Goal: Ask a question: Seek information or help from site administrators or community

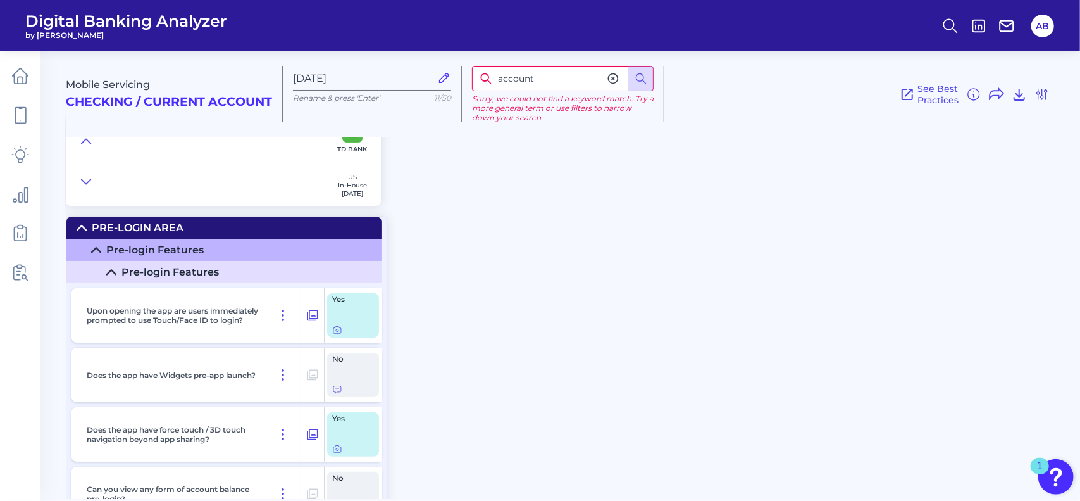
scroll to position [9961, 0]
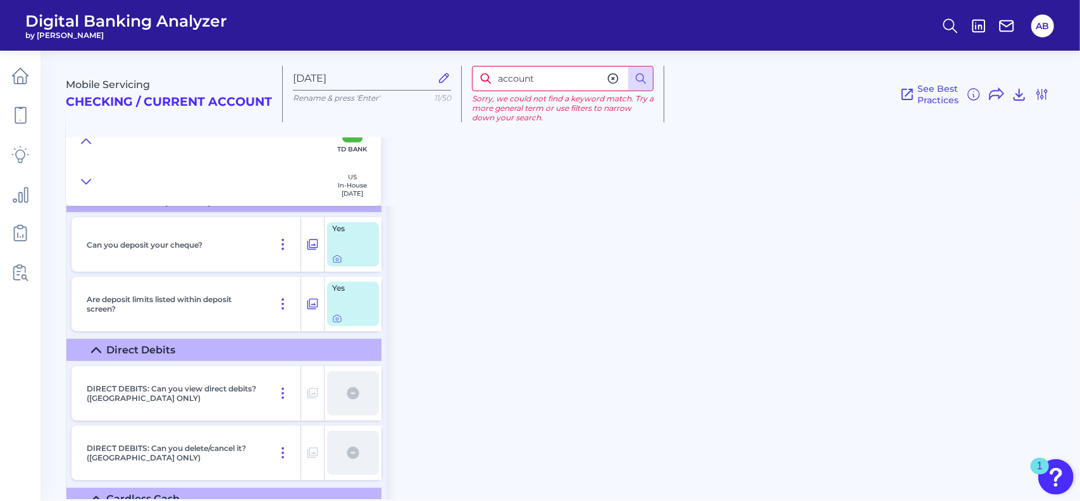
click at [482, 69] on input "account" at bounding box center [563, 78] width 182 height 25
type input "close"
drag, startPoint x: 537, startPoint y: 83, endPoint x: 490, endPoint y: 78, distance: 47.0
click at [490, 78] on div "close" at bounding box center [563, 78] width 182 height 25
type input "damaged"
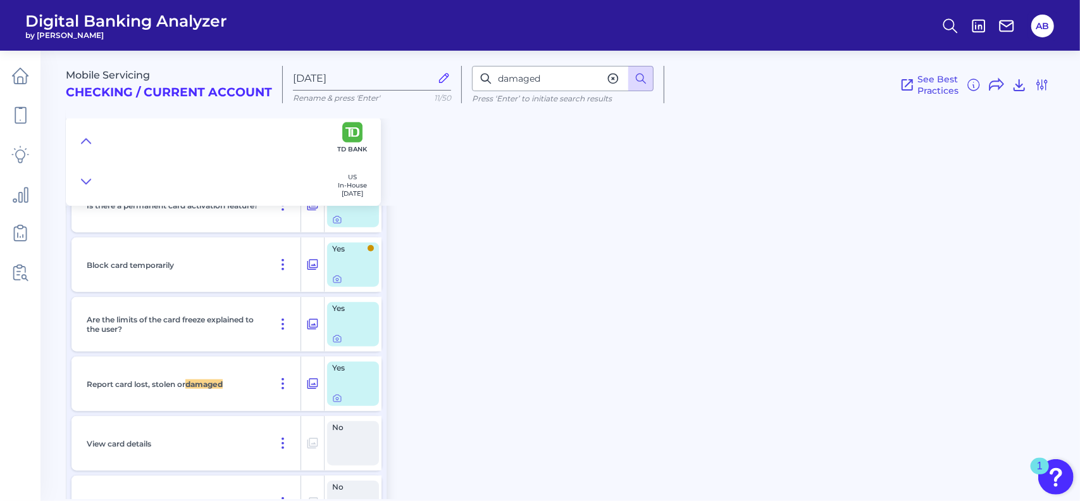
scroll to position [10460, 0]
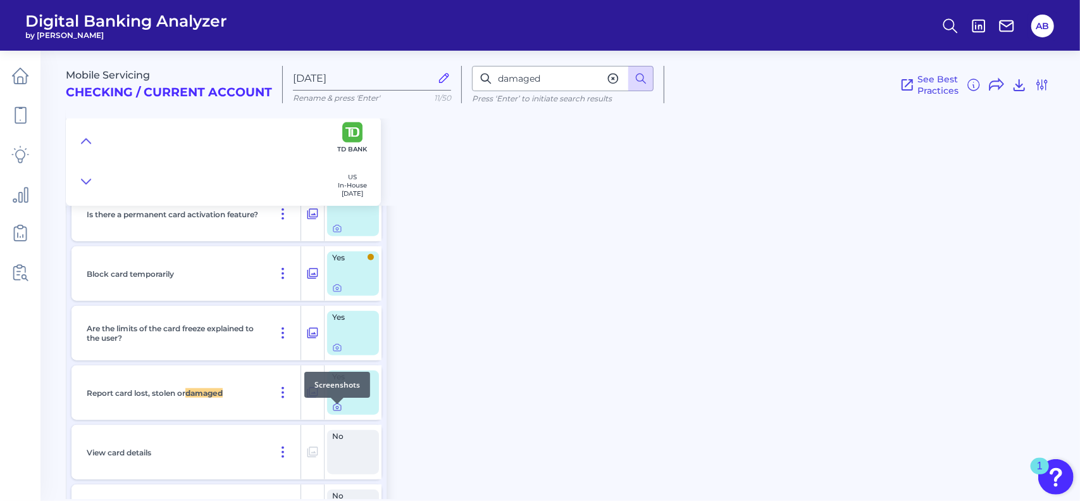
click at [341, 411] on icon at bounding box center [337, 407] width 10 height 10
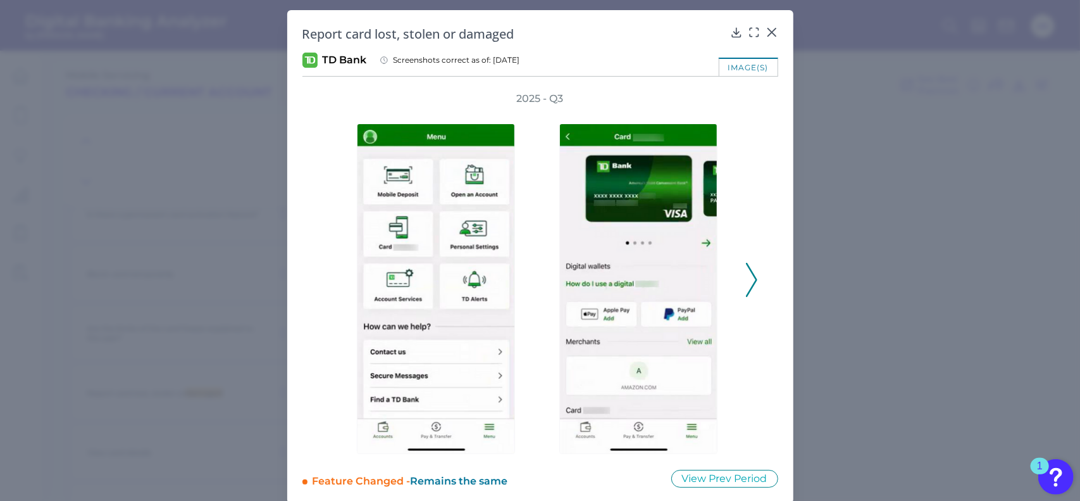
click at [748, 277] on icon at bounding box center [751, 280] width 11 height 34
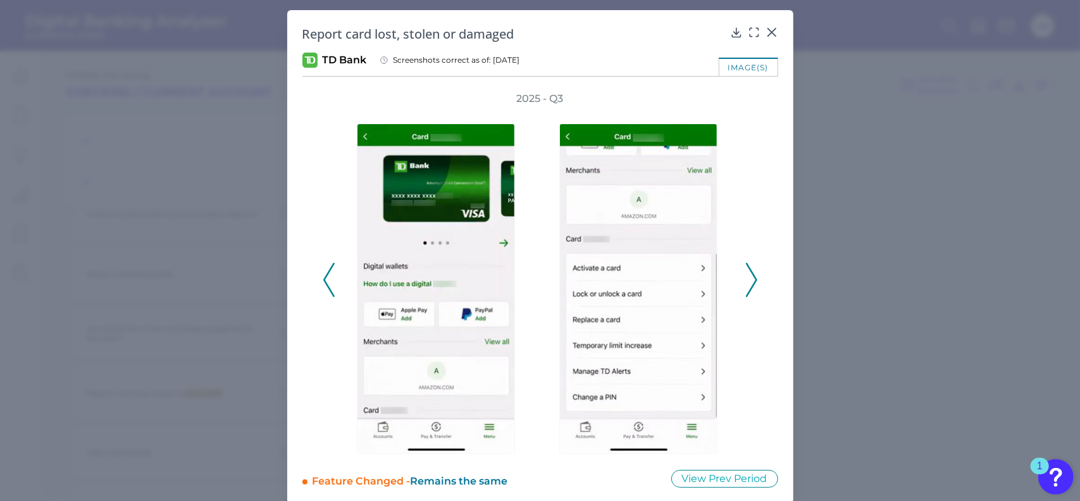
click at [751, 276] on icon at bounding box center [751, 280] width 11 height 34
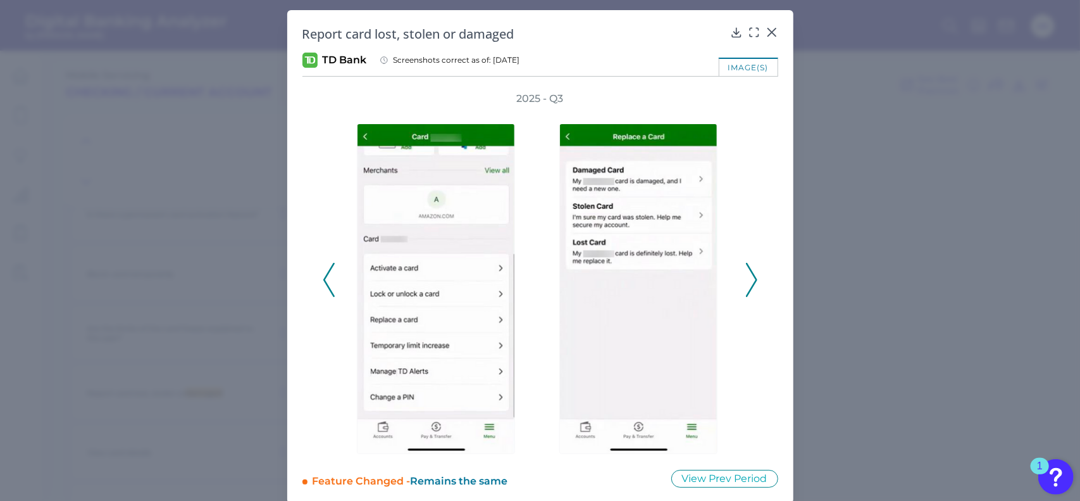
click at [323, 271] on icon at bounding box center [328, 280] width 11 height 34
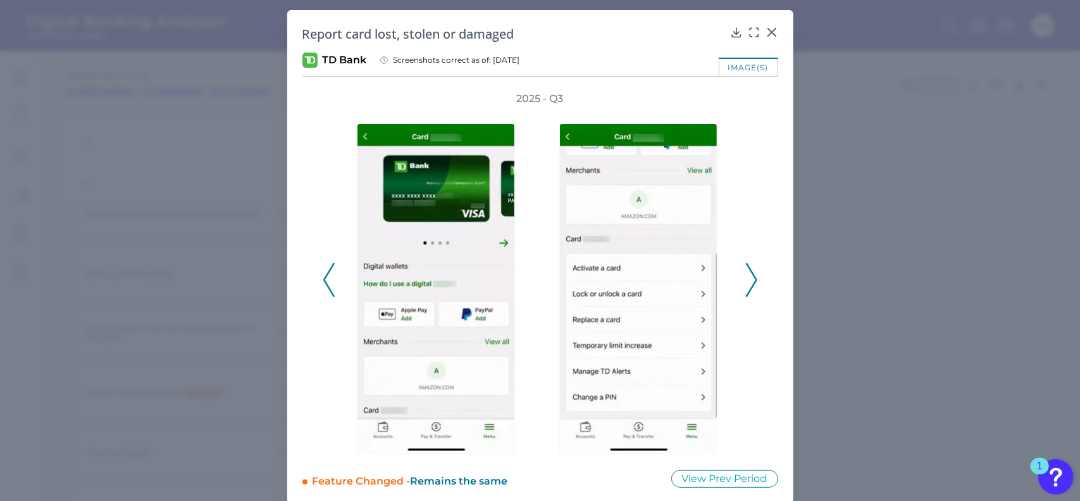
click at [324, 270] on icon at bounding box center [328, 280] width 11 height 34
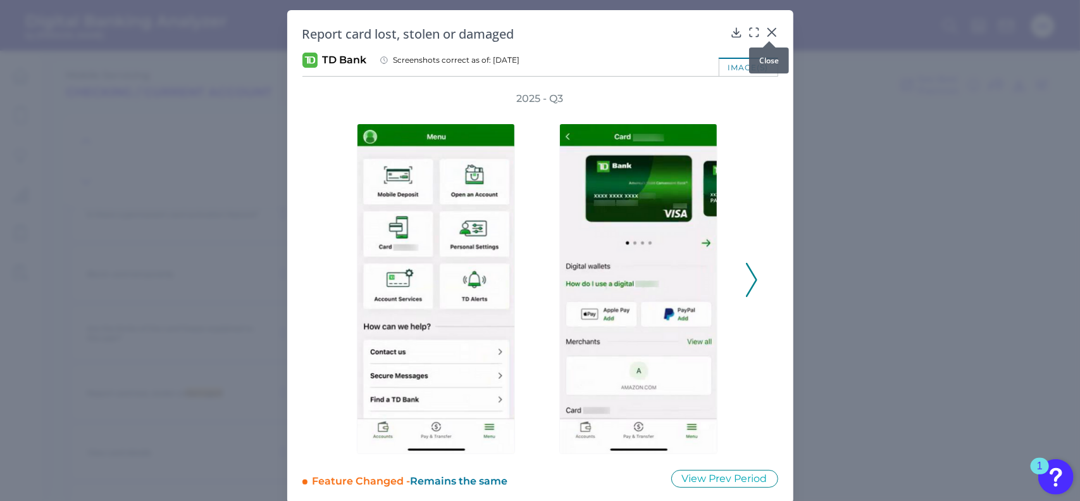
click at [770, 31] on icon at bounding box center [772, 32] width 8 height 8
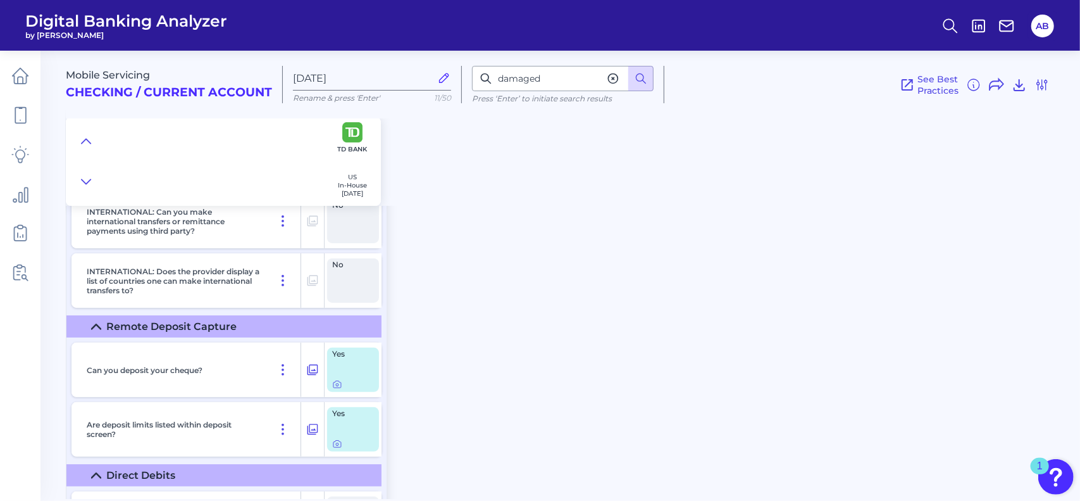
scroll to position [9890, 0]
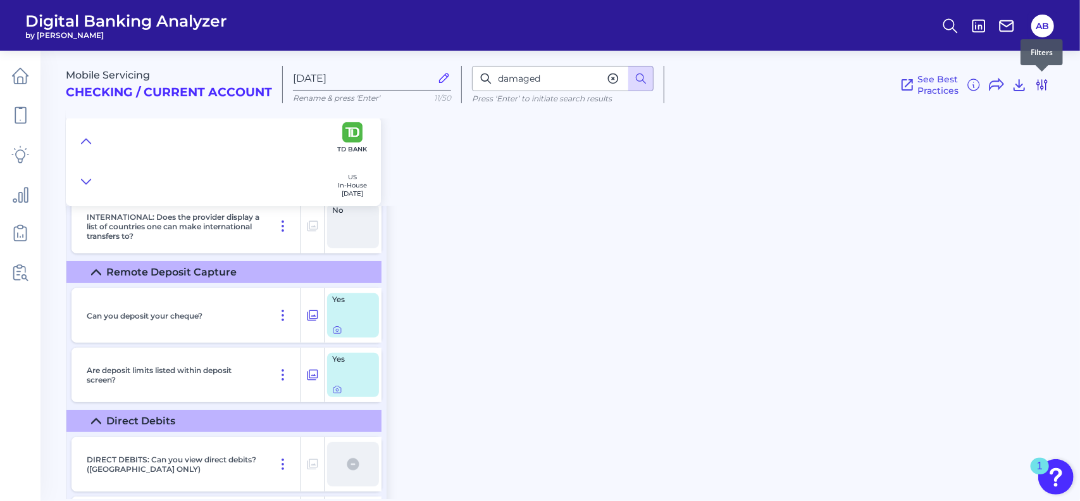
click at [1041, 83] on icon at bounding box center [1042, 84] width 15 height 15
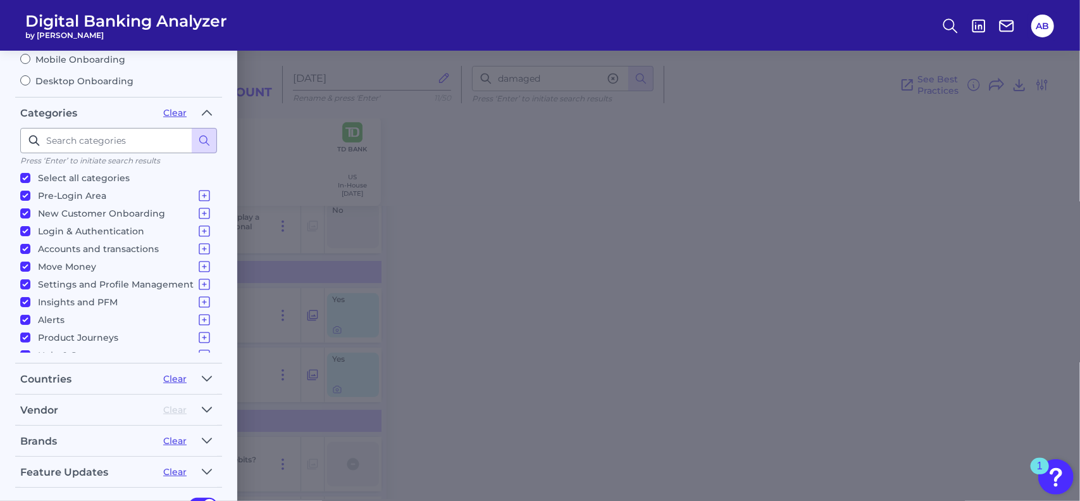
scroll to position [0, 0]
click at [592, 184] on div "Filters Clear all filters Experience Reset Mobile Servicing Desktop Servicing M…" at bounding box center [540, 276] width 1080 height 450
click at [389, 179] on div "Filters Clear all filters Experience Reset Mobile Servicing Desktop Servicing M…" at bounding box center [540, 276] width 1080 height 450
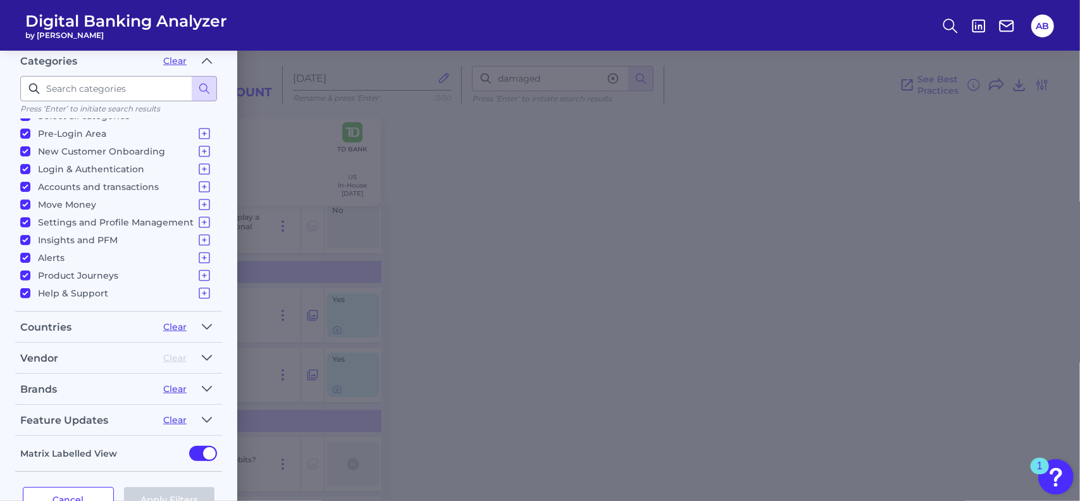
scroll to position [208, 0]
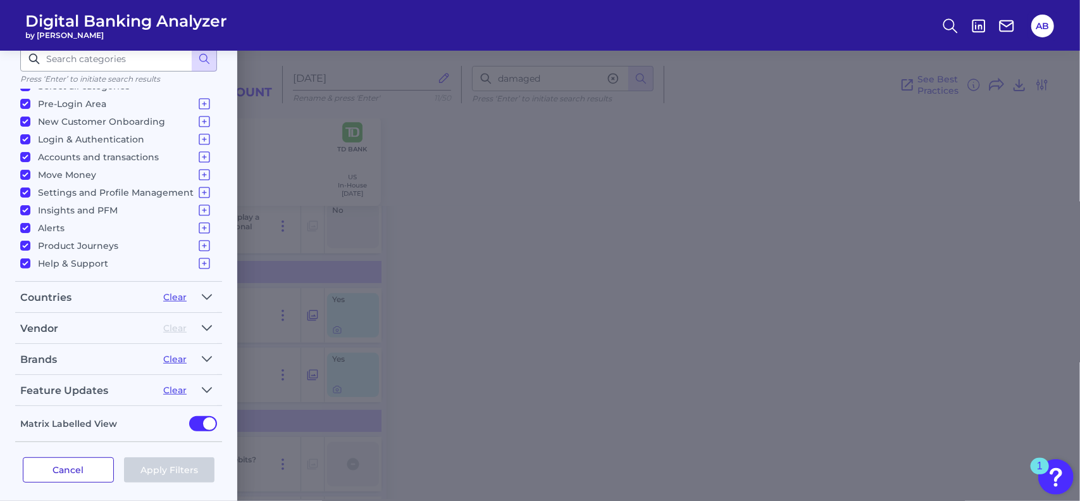
click at [82, 471] on button "Cancel" at bounding box center [68, 469] width 91 height 25
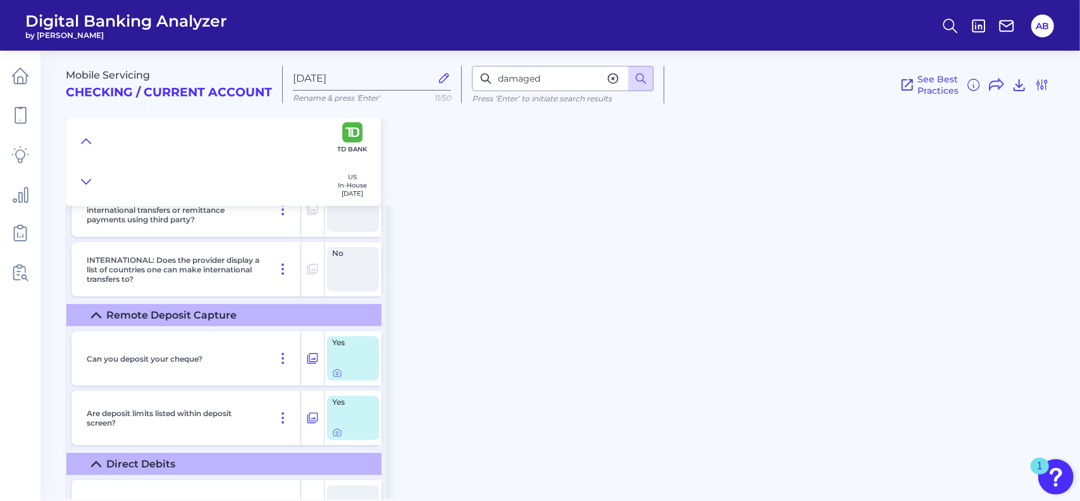
scroll to position [9827, 0]
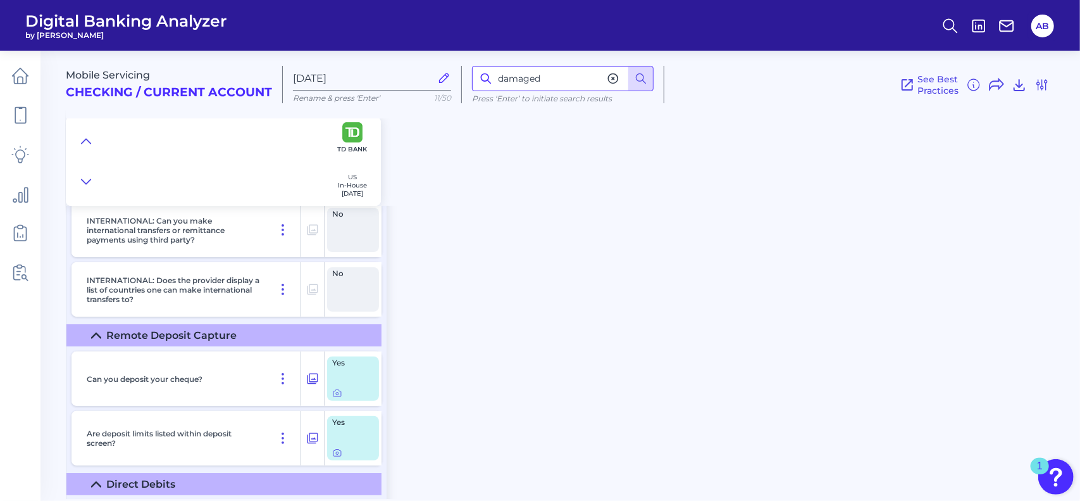
drag, startPoint x: 561, startPoint y: 80, endPoint x: 489, endPoint y: 73, distance: 73.1
click at [489, 73] on div "damaged" at bounding box center [563, 78] width 182 height 25
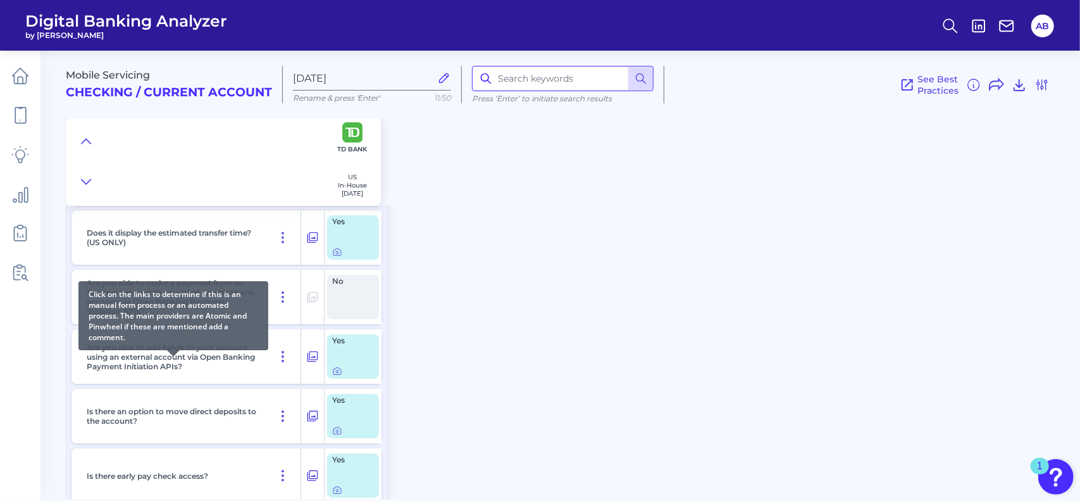
scroll to position [9321, 0]
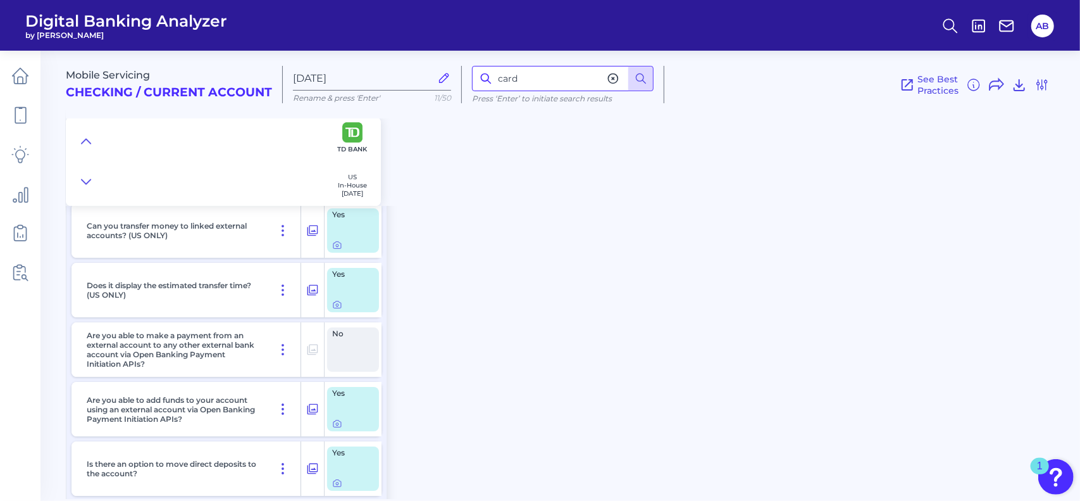
type input "card"
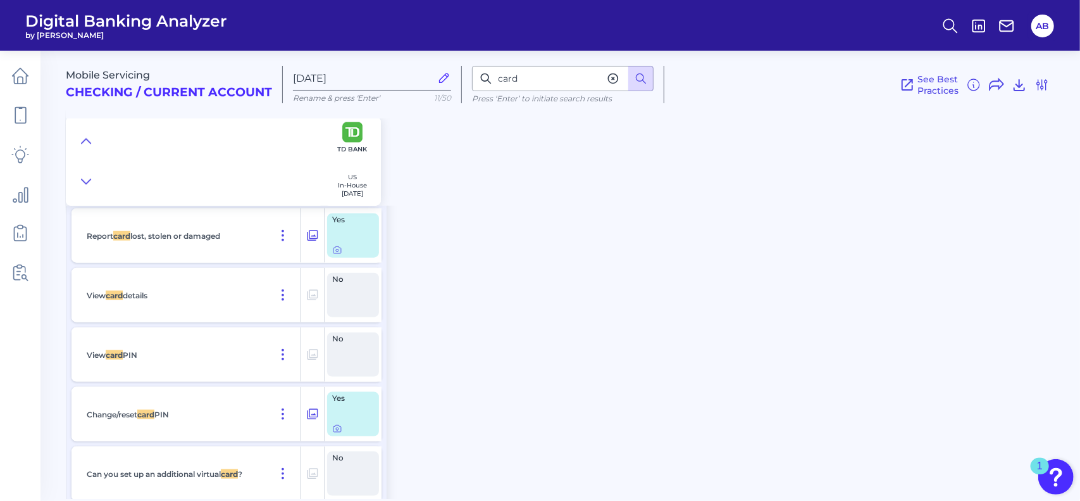
scroll to position [10680, 0]
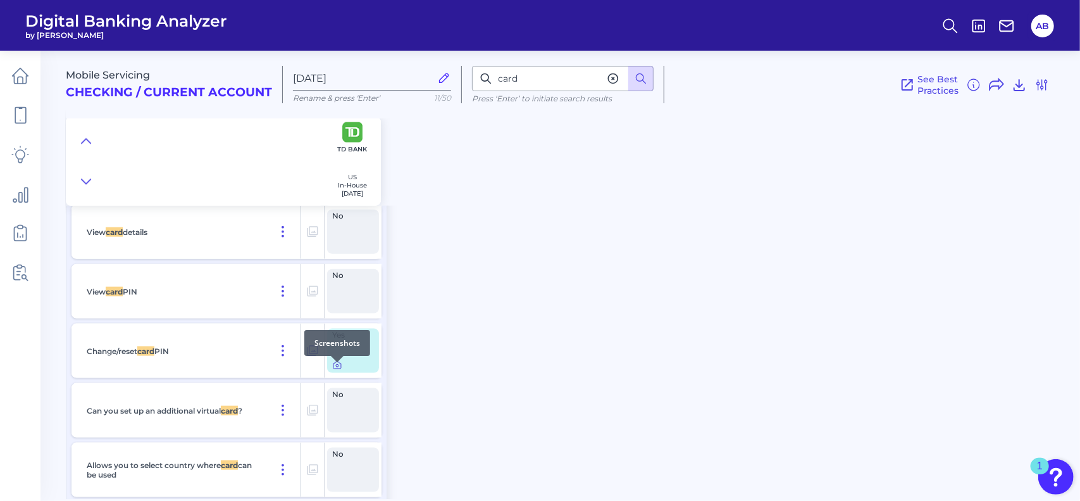
click at [335, 370] on icon at bounding box center [337, 365] width 10 height 10
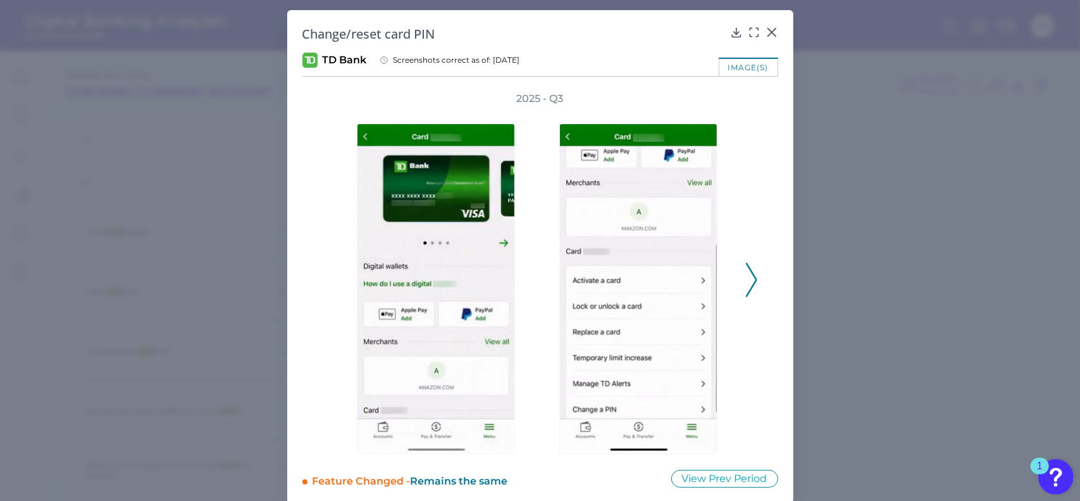
click at [746, 283] on button at bounding box center [752, 280] width 13 height 34
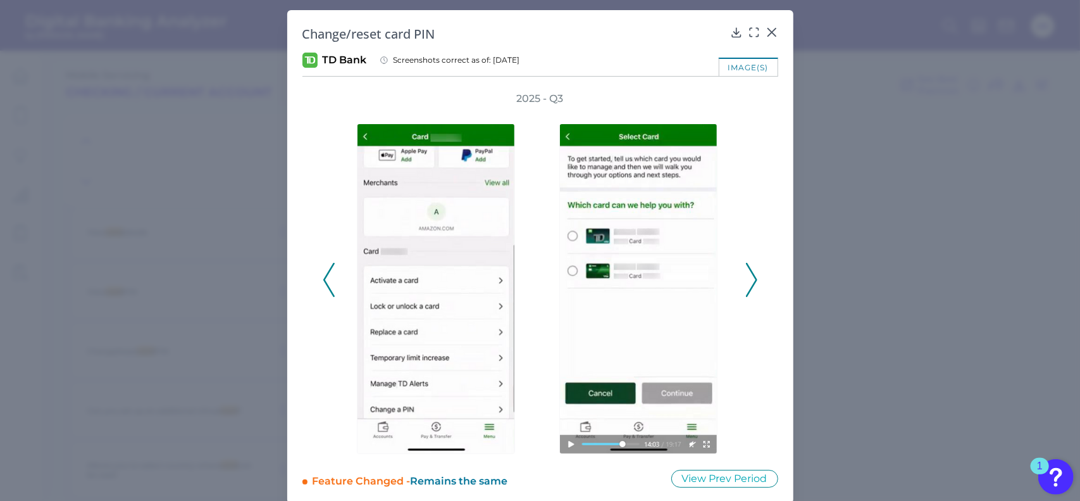
click at [323, 273] on icon at bounding box center [328, 280] width 11 height 34
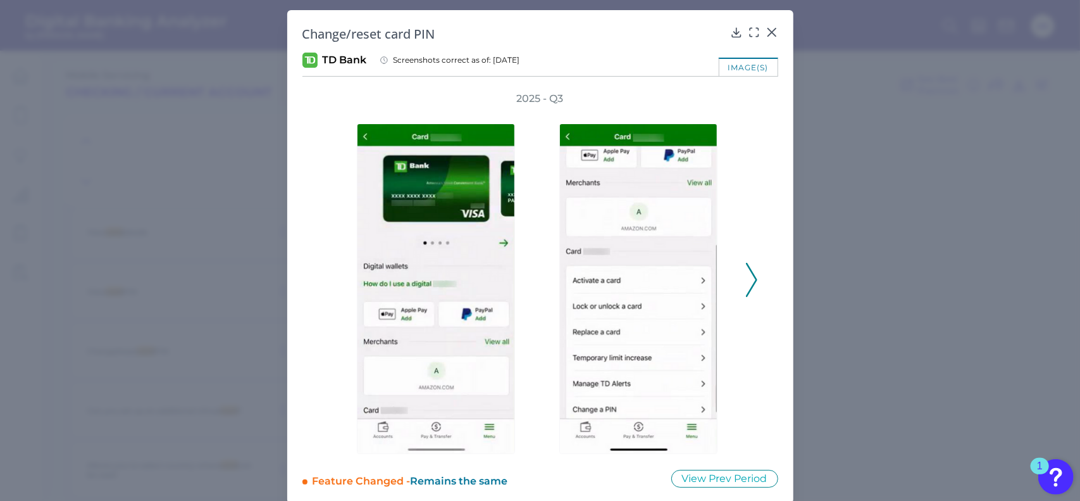
click at [751, 275] on polyline at bounding box center [751, 279] width 9 height 32
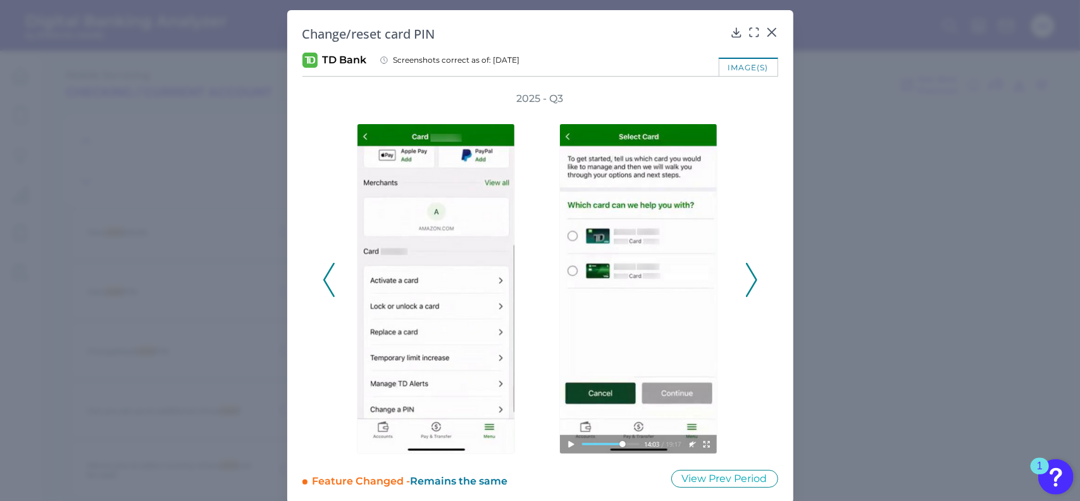
click at [751, 274] on polyline at bounding box center [751, 279] width 9 height 32
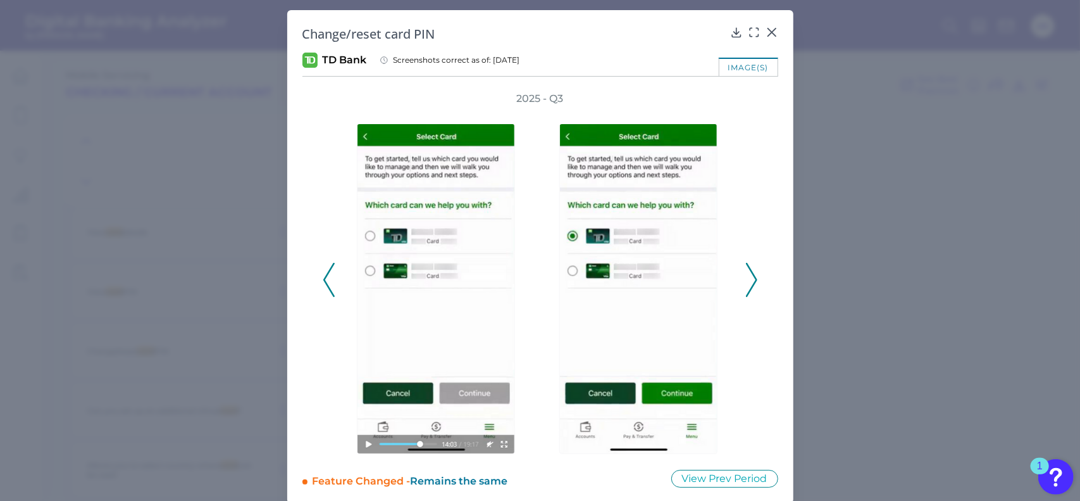
click at [751, 274] on polyline at bounding box center [751, 279] width 9 height 32
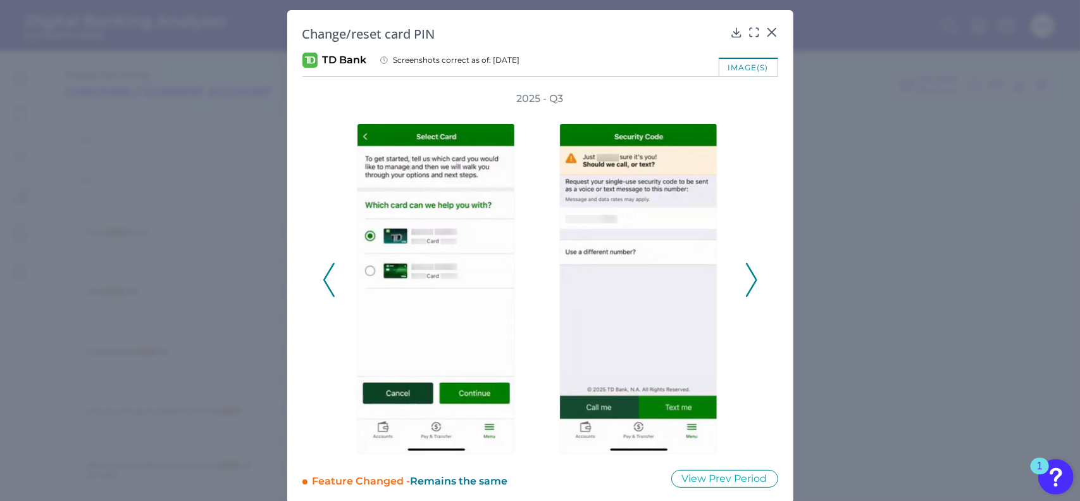
click at [751, 274] on polyline at bounding box center [751, 279] width 9 height 32
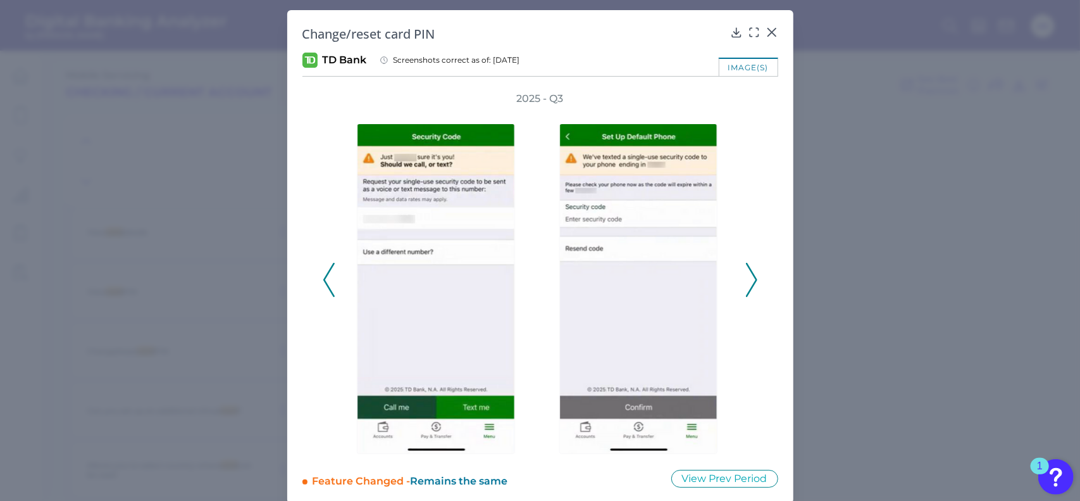
click at [323, 284] on icon at bounding box center [328, 280] width 11 height 34
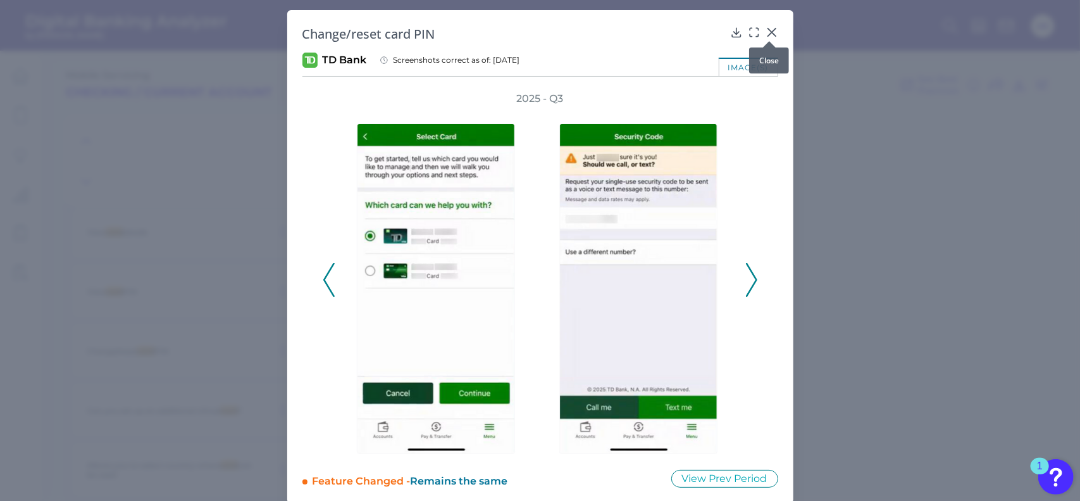
click at [769, 33] on icon at bounding box center [772, 32] width 8 height 8
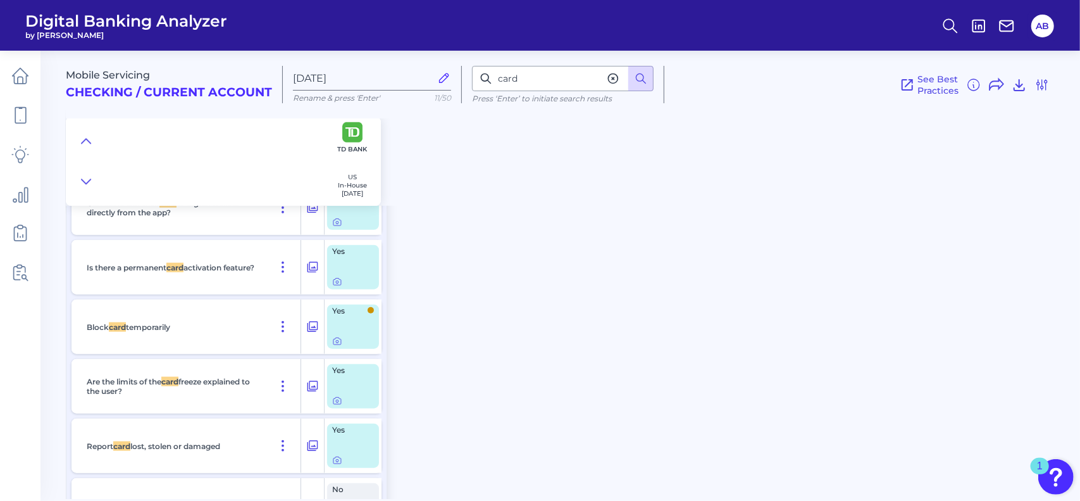
scroll to position [10427, 0]
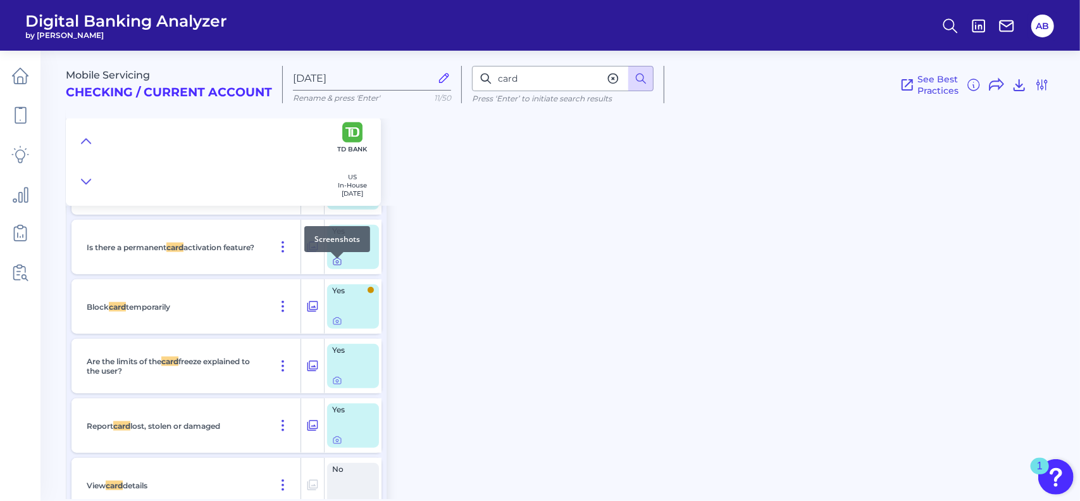
click at [334, 266] on icon at bounding box center [337, 261] width 10 height 10
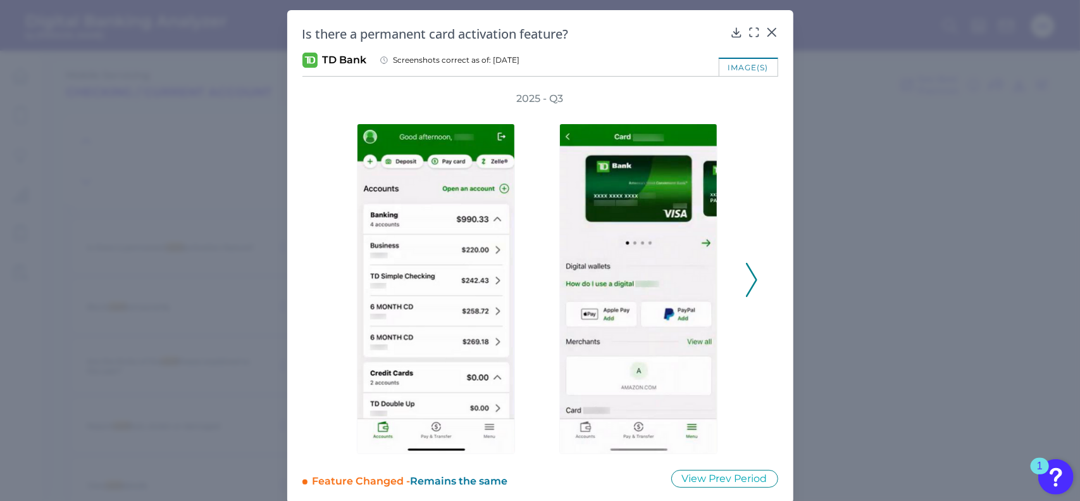
click at [746, 284] on icon at bounding box center [751, 280] width 11 height 34
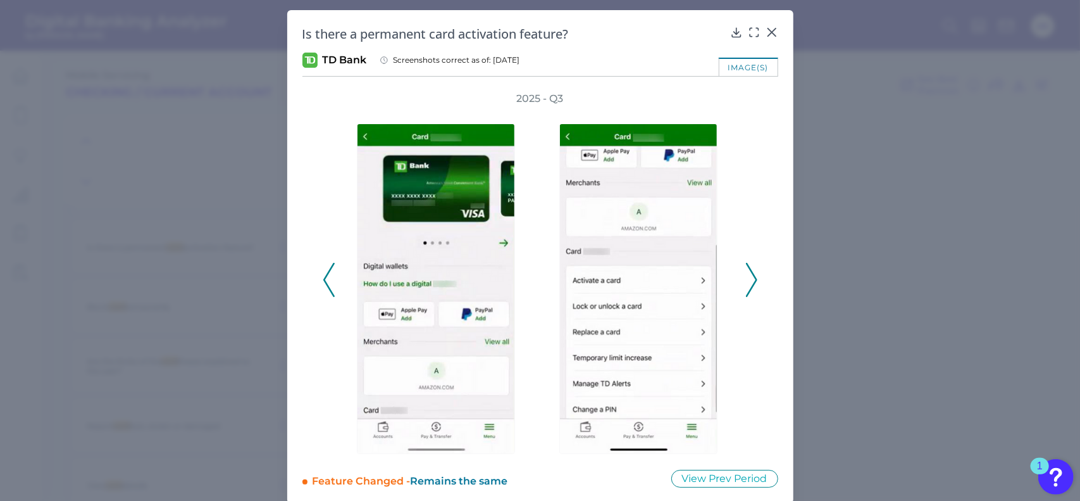
click at [746, 284] on icon at bounding box center [751, 280] width 11 height 34
